Goal: Task Accomplishment & Management: Manage account settings

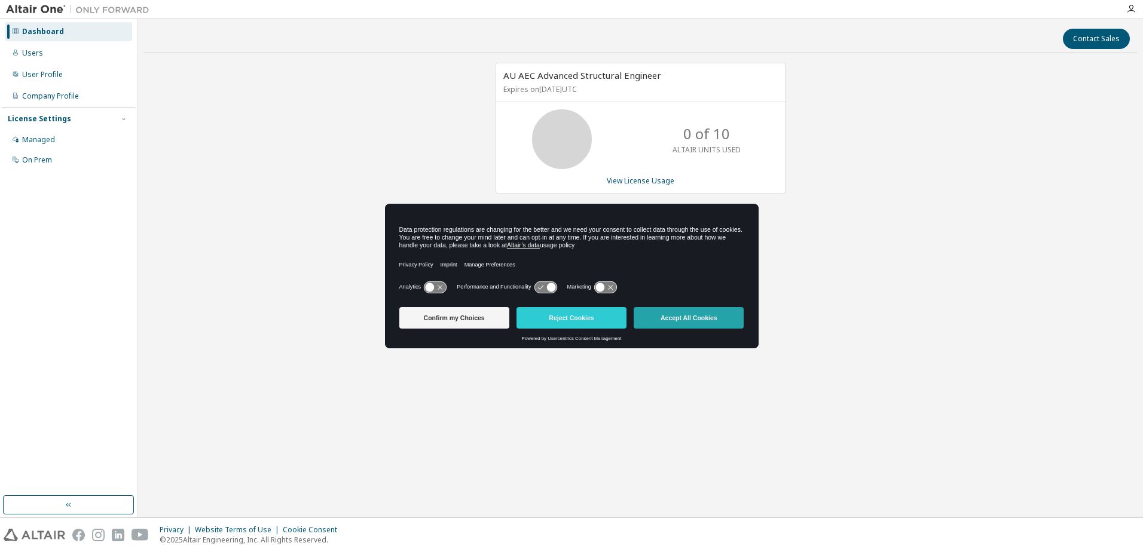
click at [660, 317] on button "Accept All Cookies" at bounding box center [688, 318] width 110 height 22
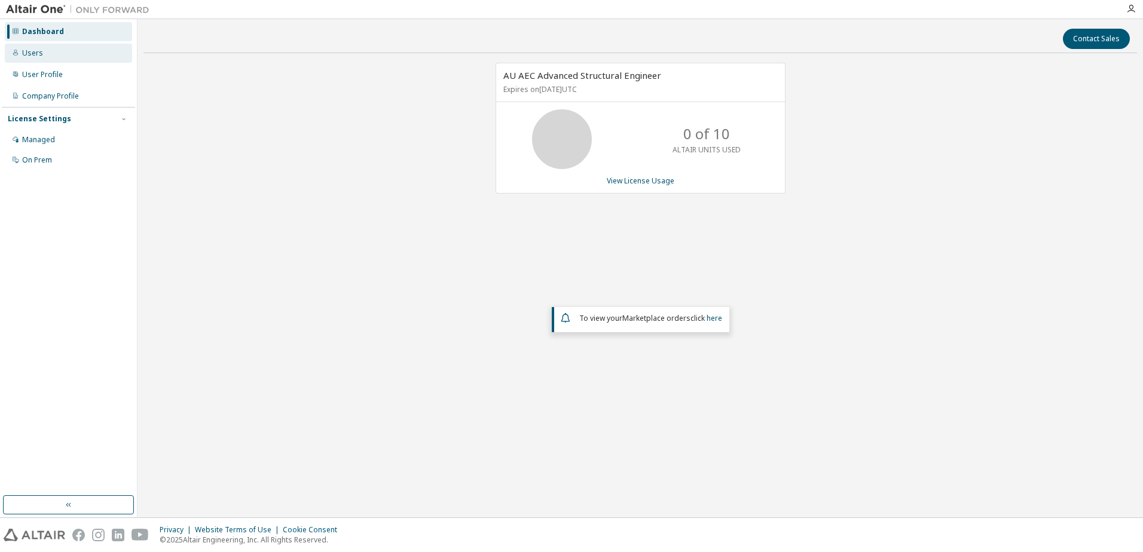
click at [37, 51] on div "Users" at bounding box center [32, 53] width 21 height 10
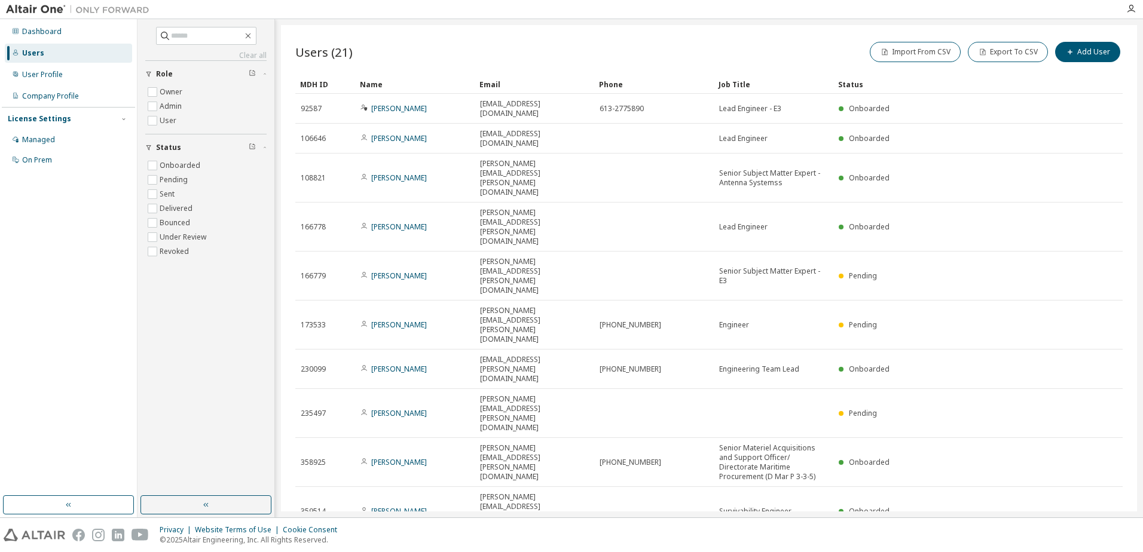
click at [1092, 543] on icon "button" at bounding box center [1092, 550] width 14 height 14
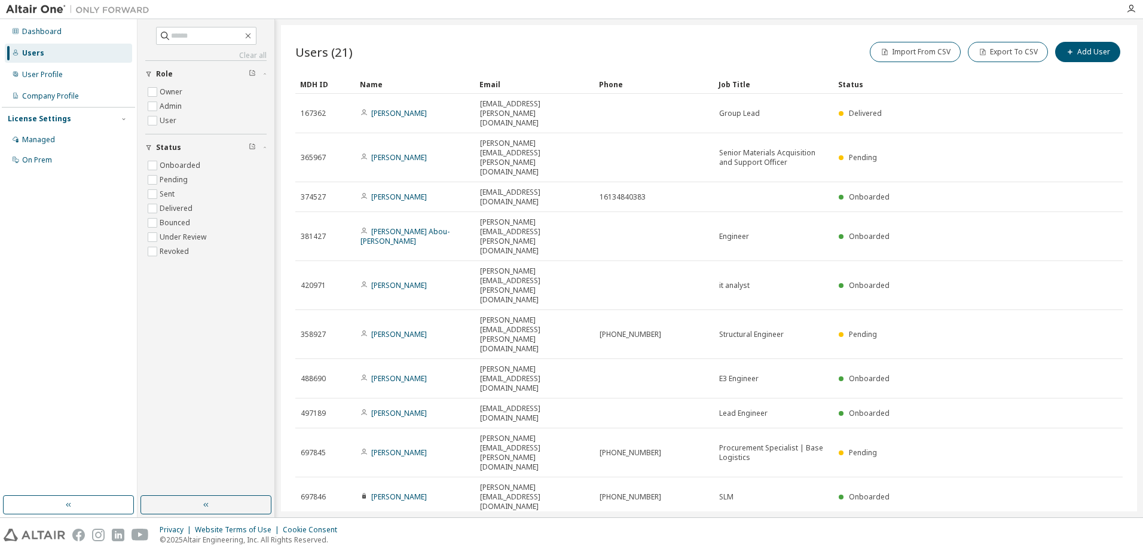
click at [1090, 524] on icon "button" at bounding box center [1092, 531] width 14 height 14
type input "*"
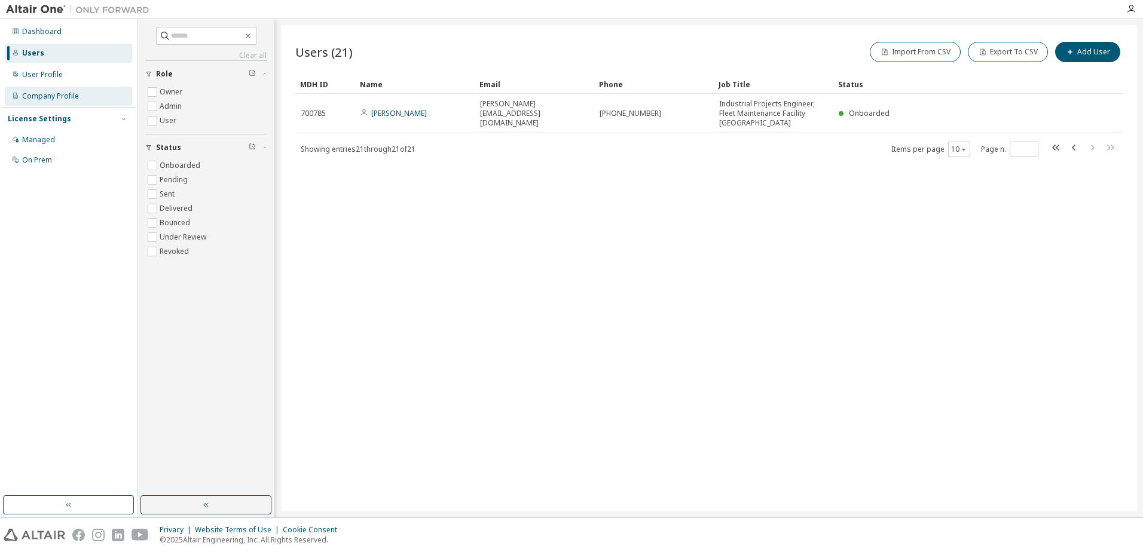
click at [44, 96] on div "Company Profile" at bounding box center [50, 96] width 57 height 10
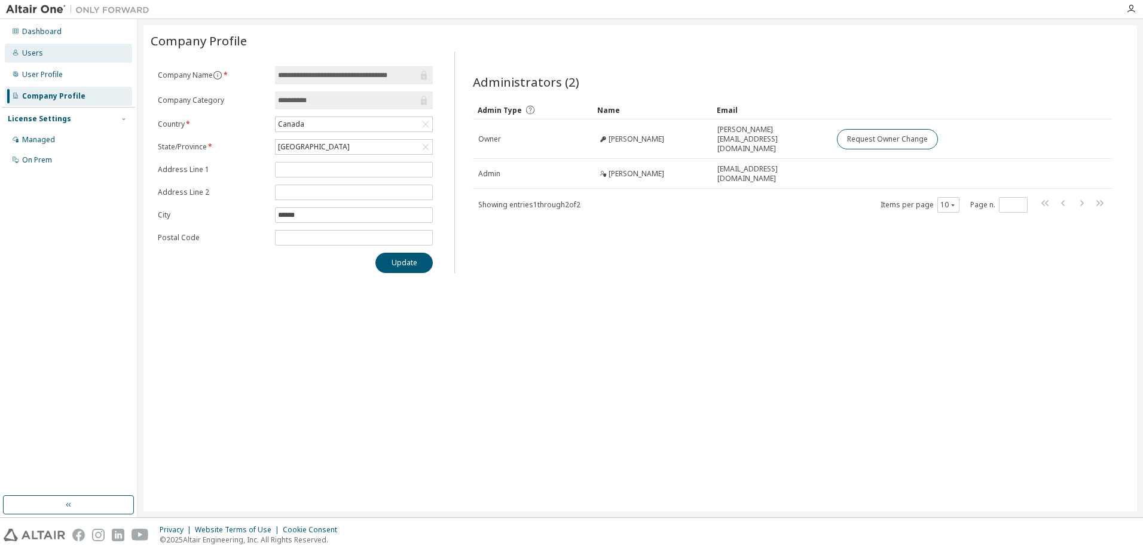
click at [54, 50] on div "Users" at bounding box center [68, 53] width 127 height 19
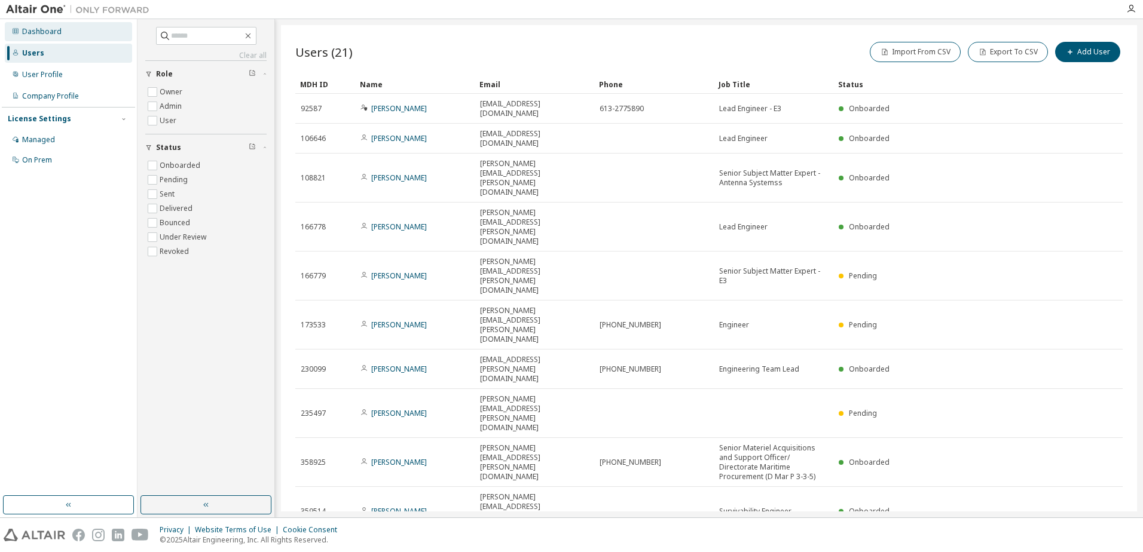
click at [48, 35] on div "Dashboard" at bounding box center [41, 32] width 39 height 10
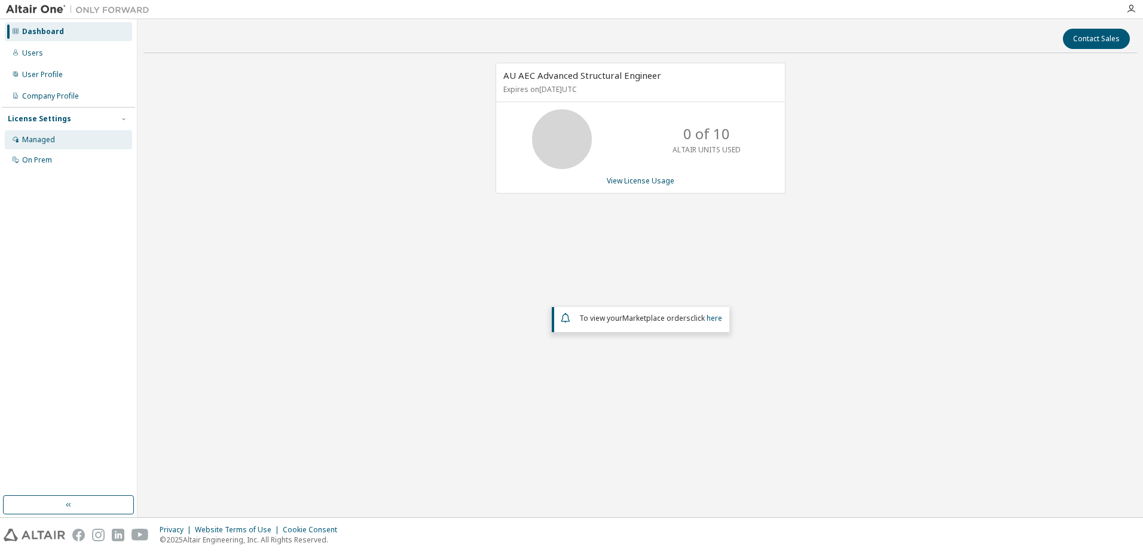
click at [36, 136] on div "Managed" at bounding box center [38, 140] width 33 height 10
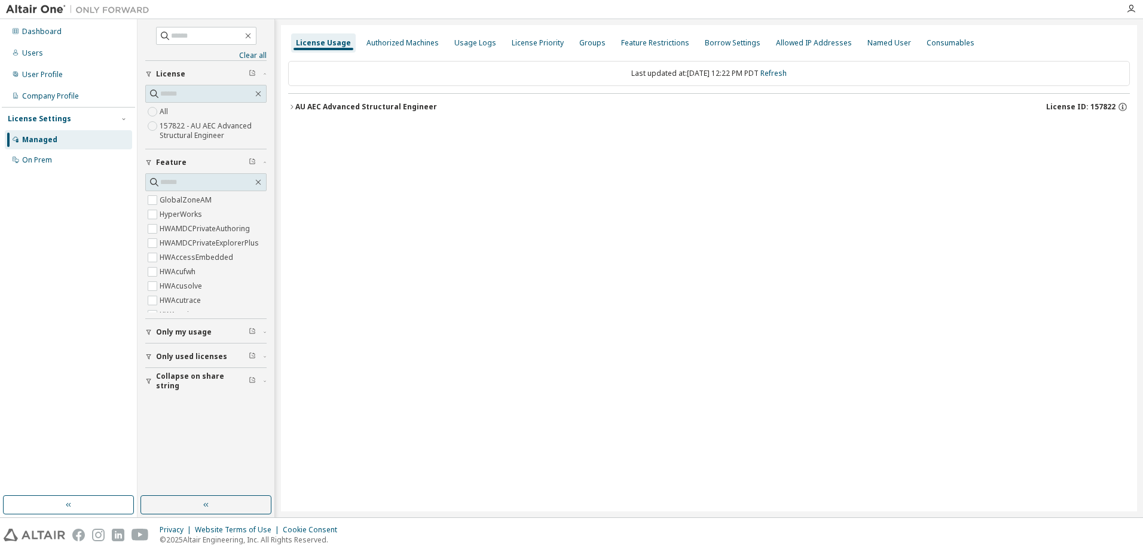
click at [177, 129] on label "157822 - AU AEC Advanced Structural Engineer" at bounding box center [213, 131] width 107 height 24
click at [291, 106] on icon "button" at bounding box center [291, 106] width 7 height 7
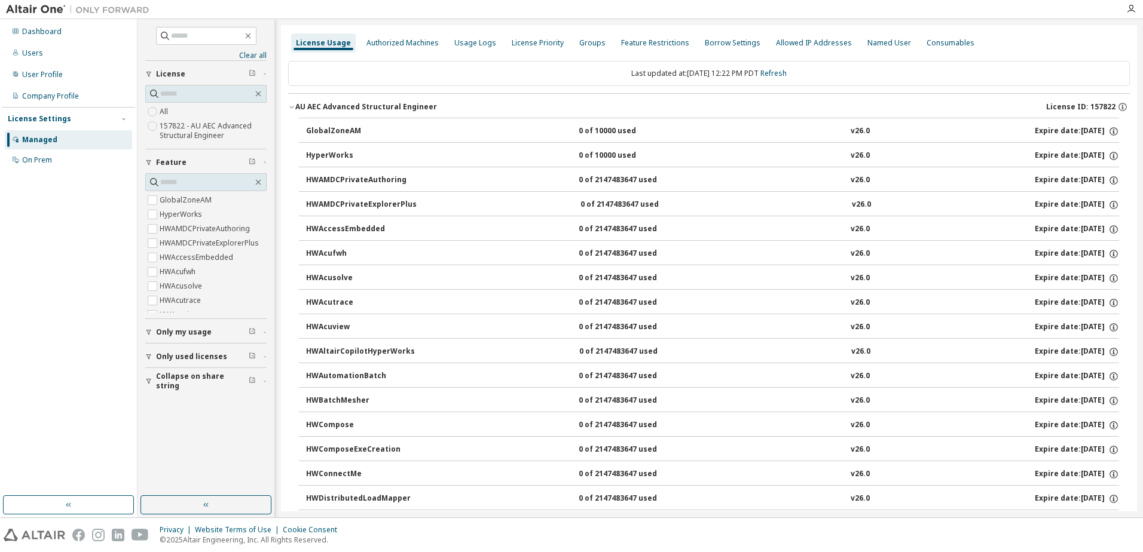
click at [291, 106] on icon "button" at bounding box center [291, 106] width 7 height 7
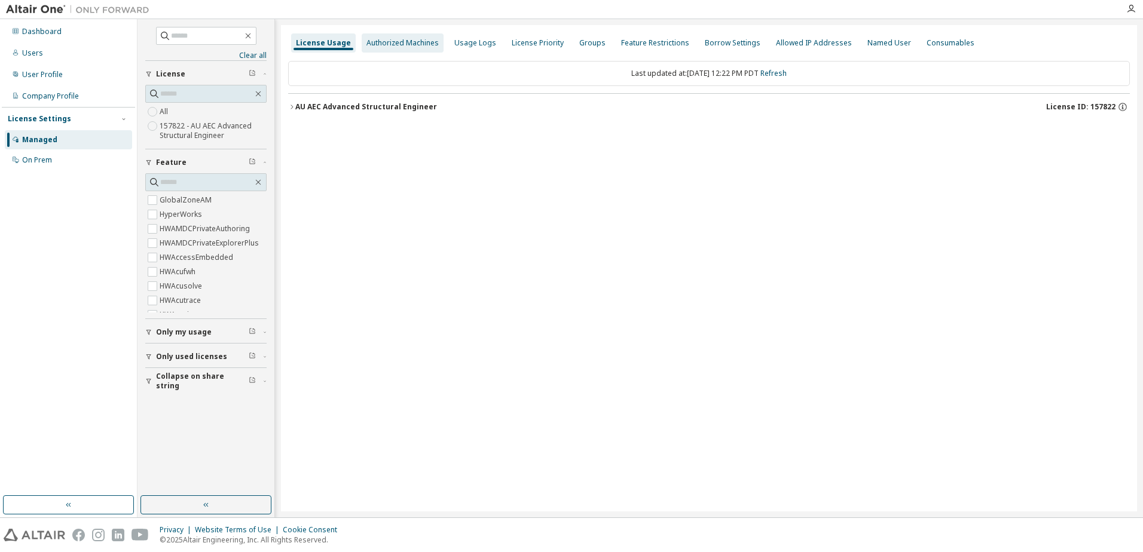
click at [393, 45] on div "Authorized Machines" at bounding box center [402, 43] width 72 height 10
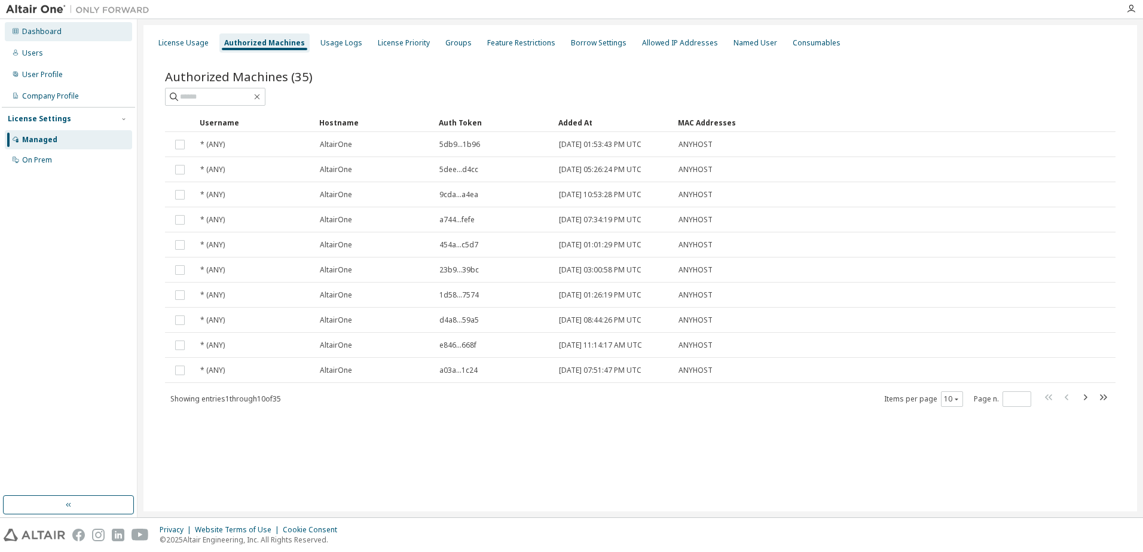
click at [50, 33] on div "Dashboard" at bounding box center [41, 32] width 39 height 10
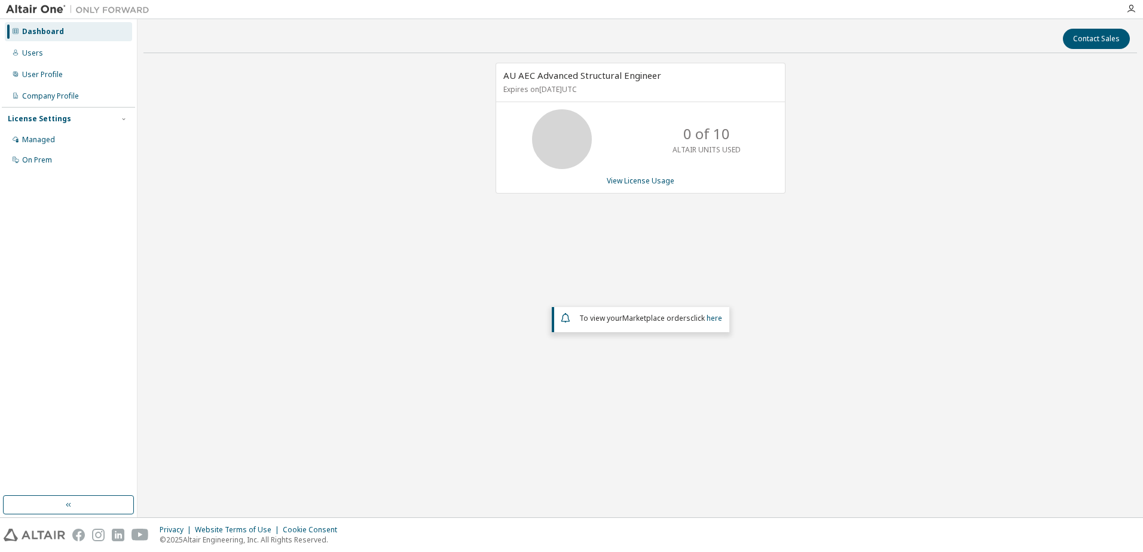
click at [1012, 127] on div "AU AEC Advanced Structural Engineer Expires on August 31, 2026 UTC 0 of 10 ALTA…" at bounding box center [639, 242] width 993 height 359
click at [375, 248] on div "AU AEC Advanced Structural Engineer Expires on August 31, 2026 UTC 0 of 10 ALTA…" at bounding box center [639, 242] width 993 height 359
click at [635, 177] on link "View License Usage" at bounding box center [641, 181] width 68 height 10
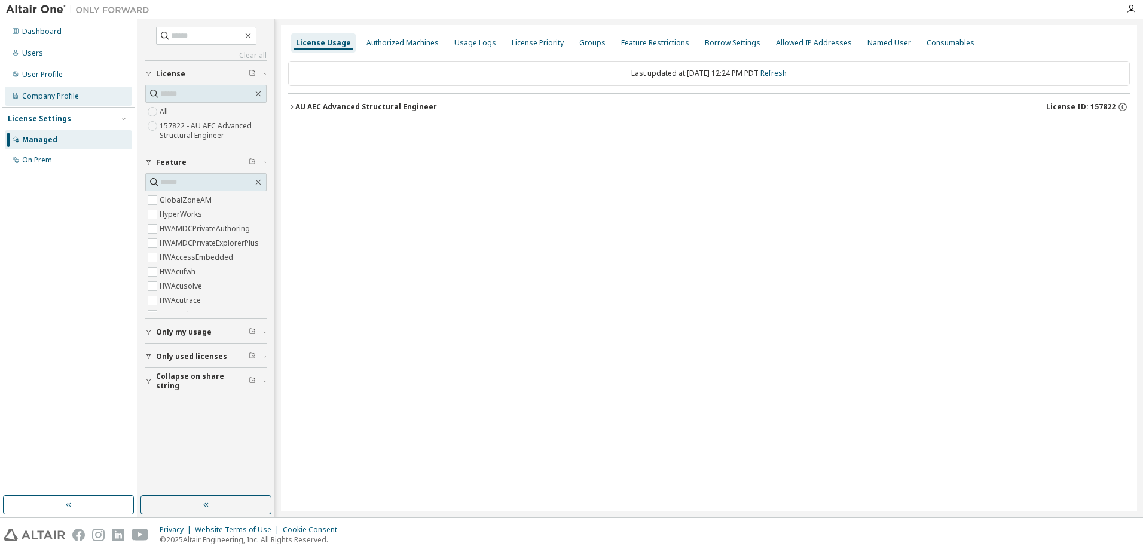
click at [60, 94] on div "Company Profile" at bounding box center [50, 96] width 57 height 10
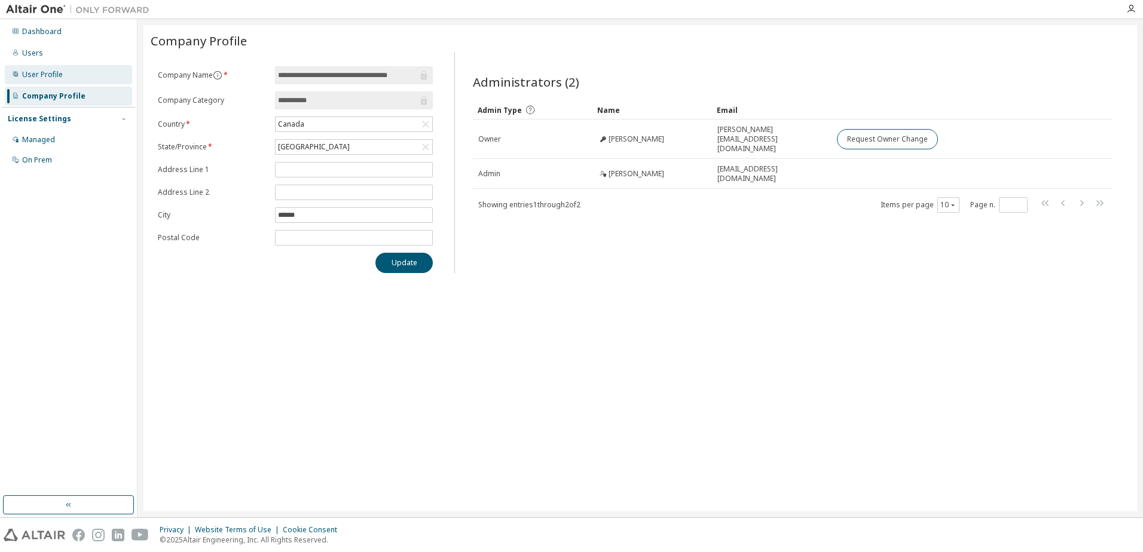
click at [50, 77] on div "User Profile" at bounding box center [42, 75] width 41 height 10
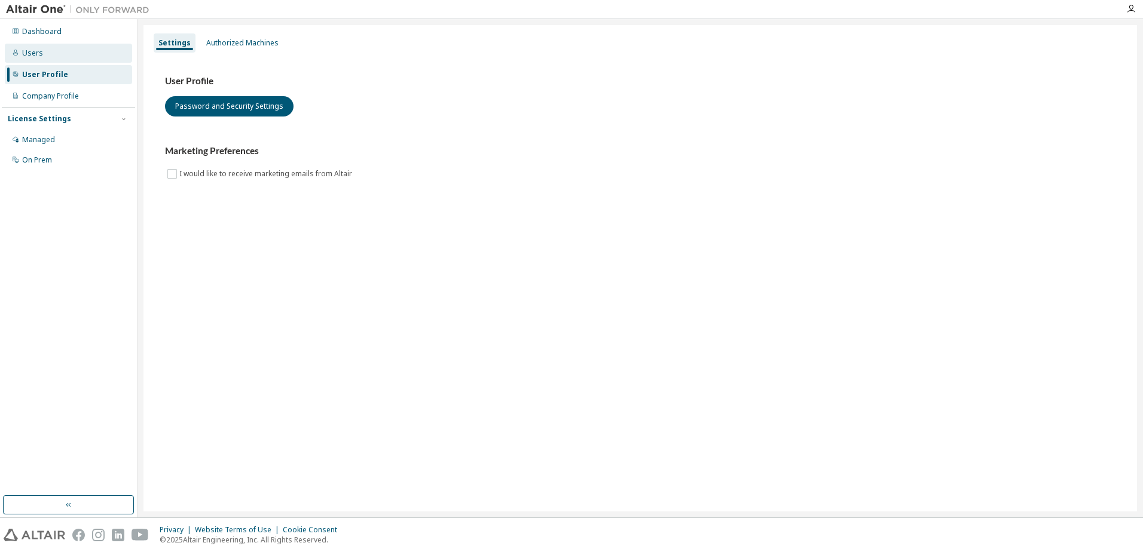
click at [47, 54] on div "Users" at bounding box center [68, 53] width 127 height 19
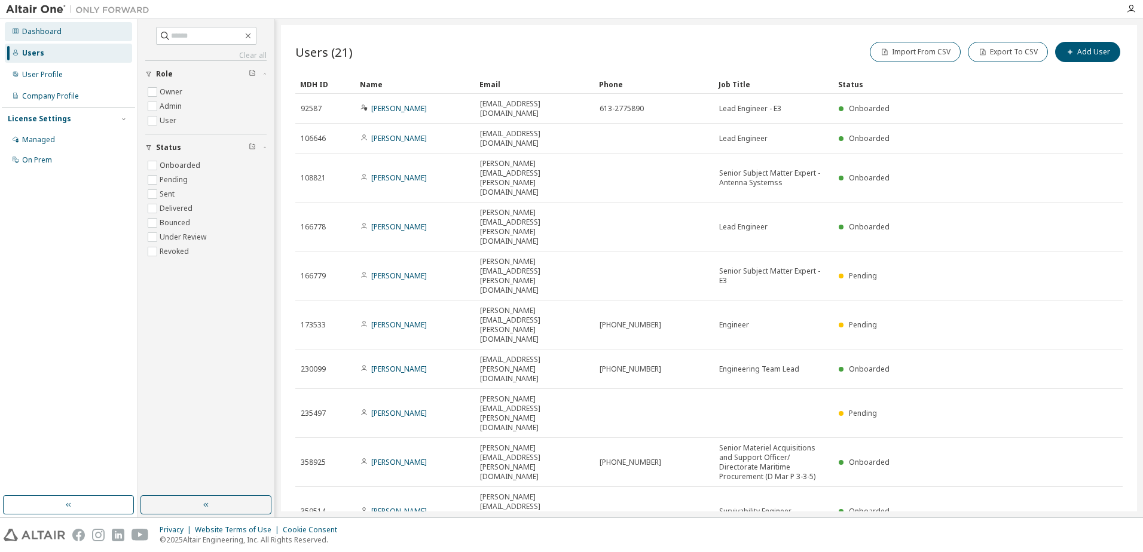
click at [63, 30] on div "Dashboard" at bounding box center [68, 31] width 127 height 19
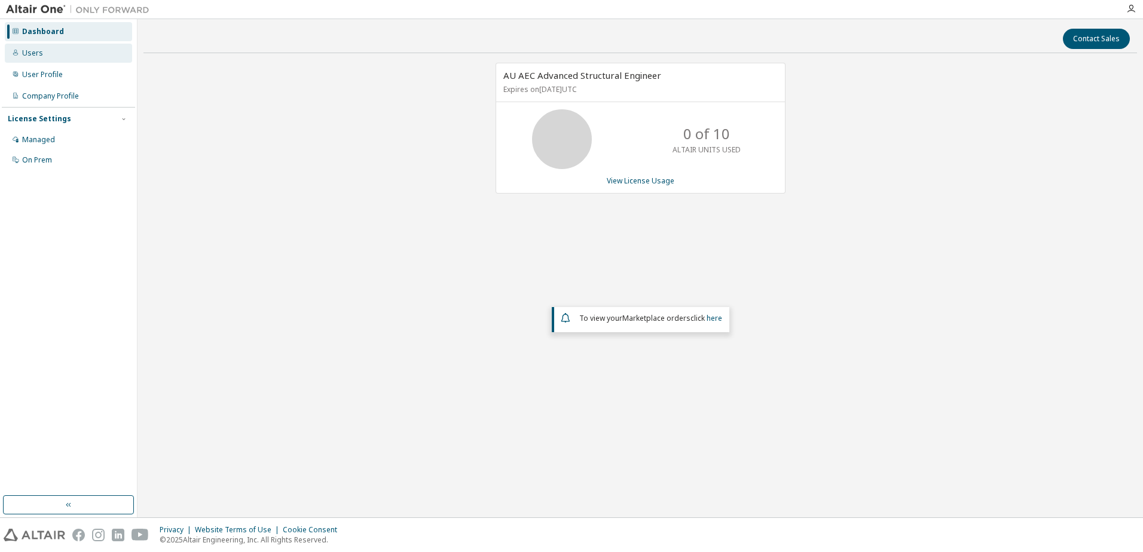
click at [54, 49] on div "Users" at bounding box center [68, 53] width 127 height 19
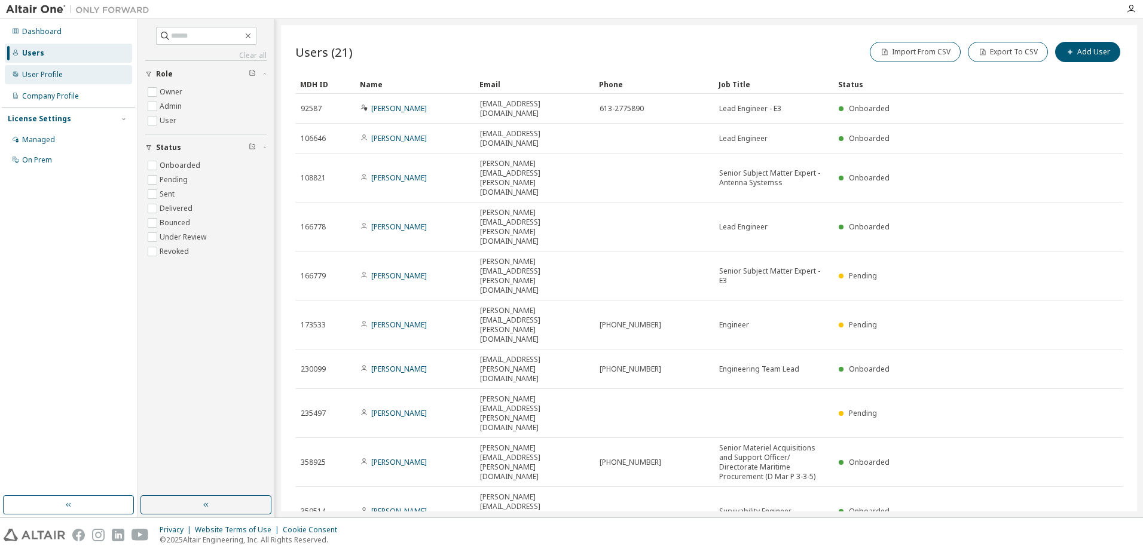
click at [57, 74] on div "User Profile" at bounding box center [42, 75] width 41 height 10
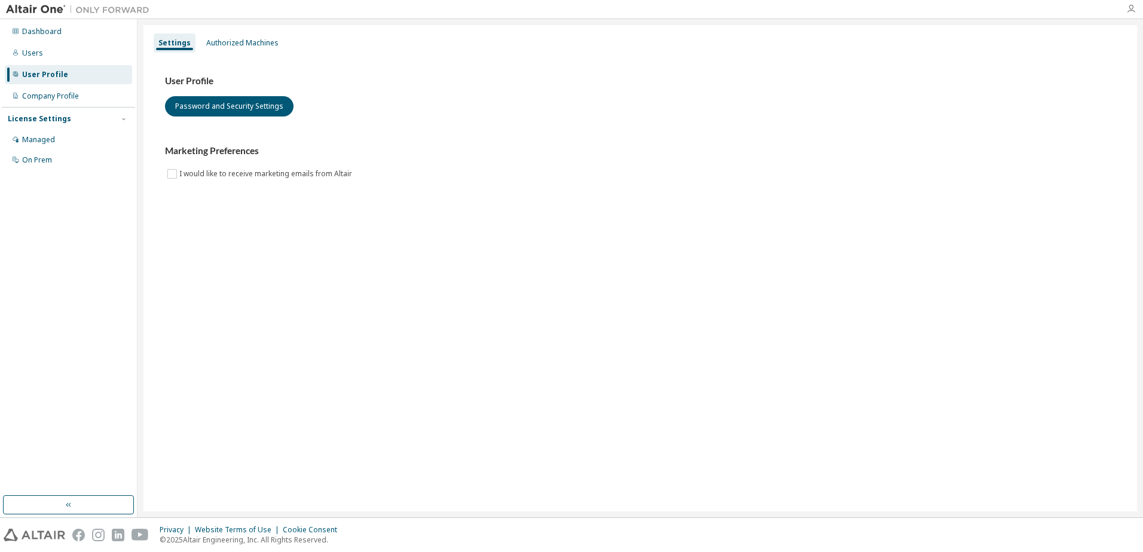
click at [1129, 10] on icon "button" at bounding box center [1131, 9] width 10 height 10
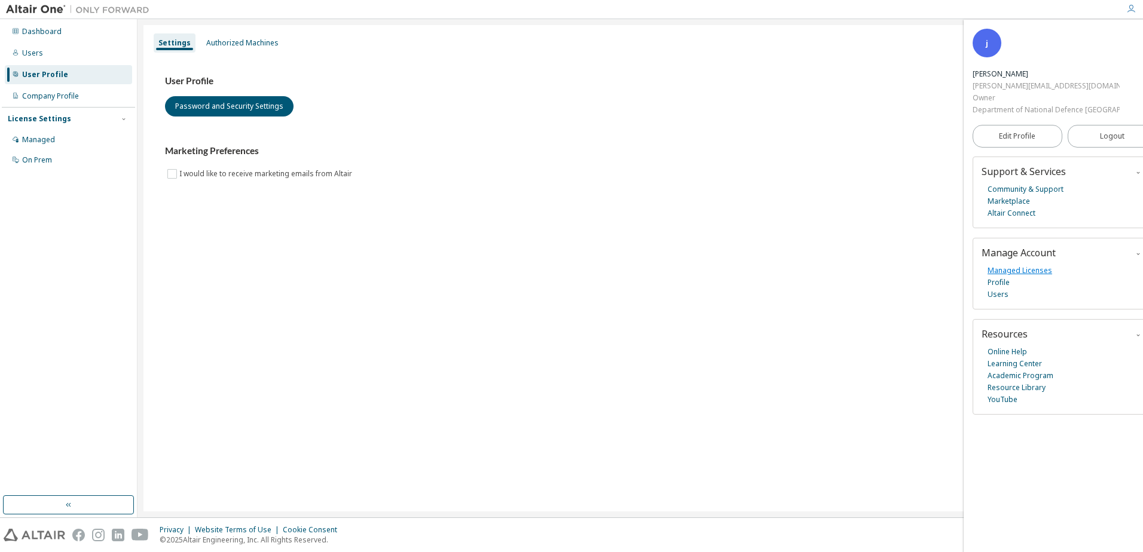
click at [1019, 267] on link "Managed Licenses" at bounding box center [1019, 271] width 65 height 12
click at [1100, 140] on span "Logout" at bounding box center [1112, 136] width 25 height 12
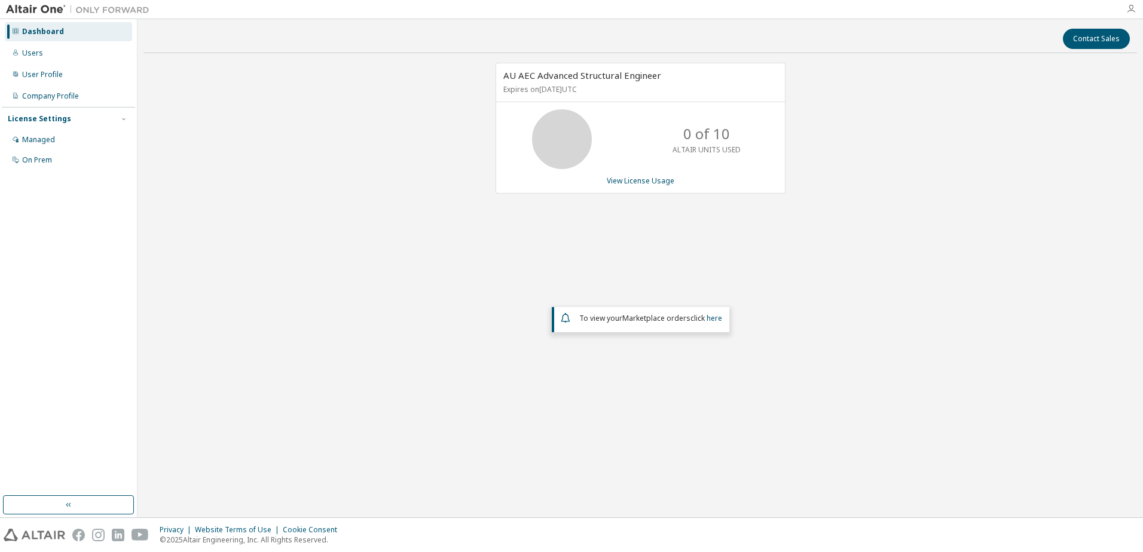
click at [1130, 8] on icon "button" at bounding box center [1131, 9] width 10 height 10
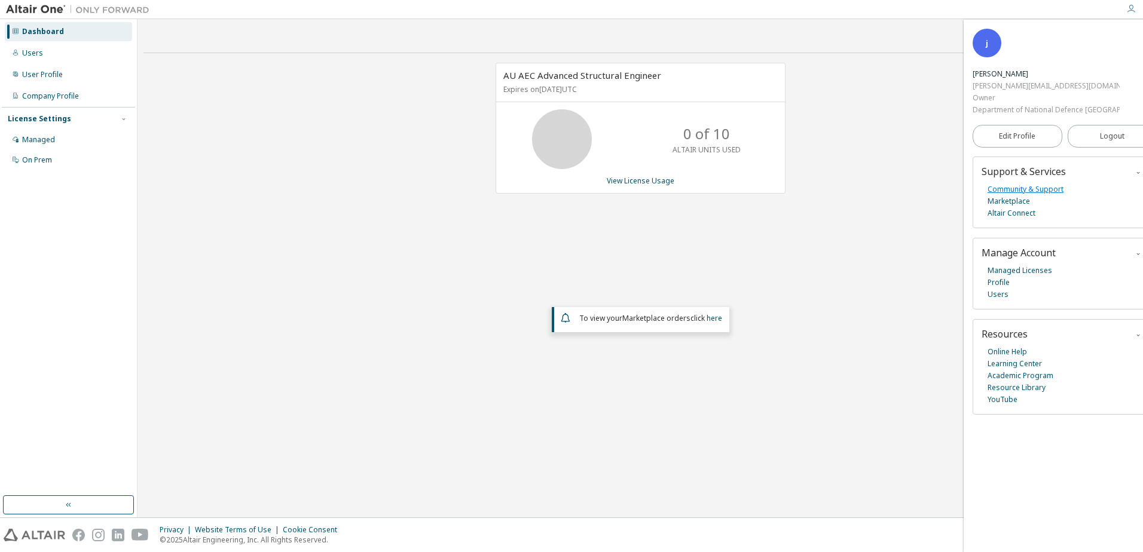
click at [1045, 186] on link "Community & Support" at bounding box center [1025, 189] width 76 height 12
click at [1100, 133] on span "Logout" at bounding box center [1112, 136] width 25 height 12
